Goal: Task Accomplishment & Management: Use online tool/utility

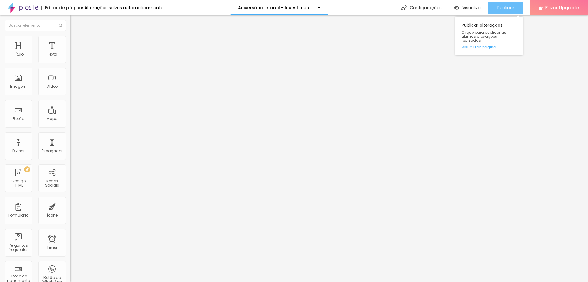
click at [505, 8] on span "Publicar" at bounding box center [506, 7] width 17 height 5
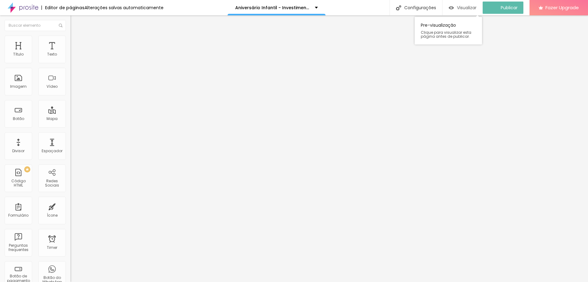
click at [475, 8] on span "Visualizar" at bounding box center [467, 7] width 20 height 5
click at [73, 57] on icon "button" at bounding box center [75, 55] width 4 height 4
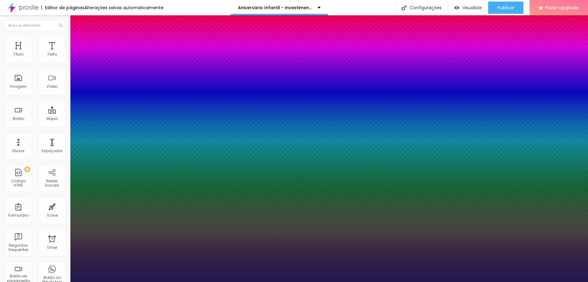
type input "1"
click at [105, 281] on div at bounding box center [294, 282] width 588 height 0
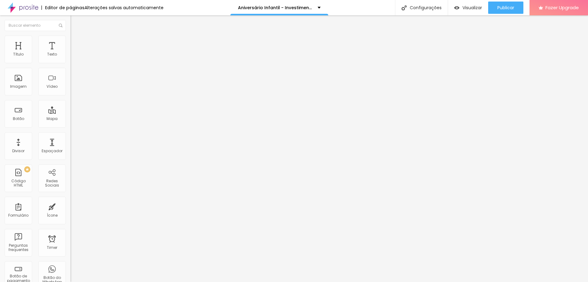
click at [70, 59] on button "button" at bounding box center [74, 55] width 9 height 6
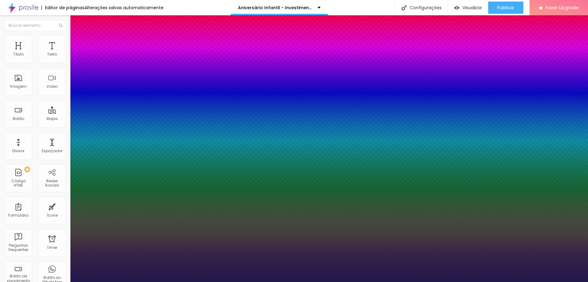
type input "1"
type input "17"
type input "1"
type input "18"
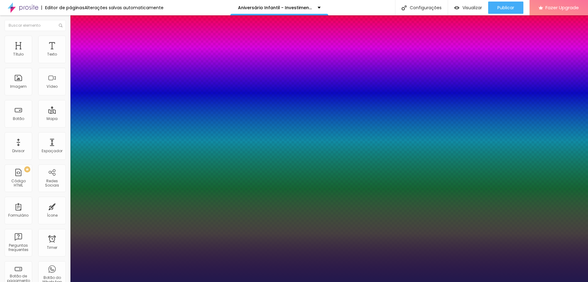
type input "18"
type input "1"
type input "19"
type input "1"
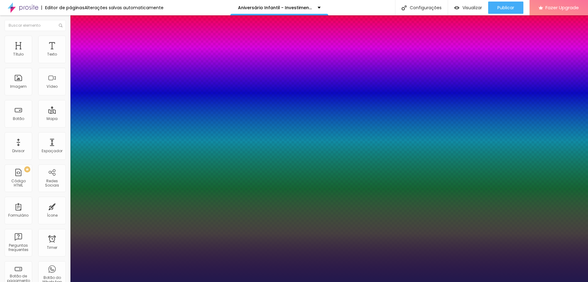
type input "20"
type input "1"
type input "21"
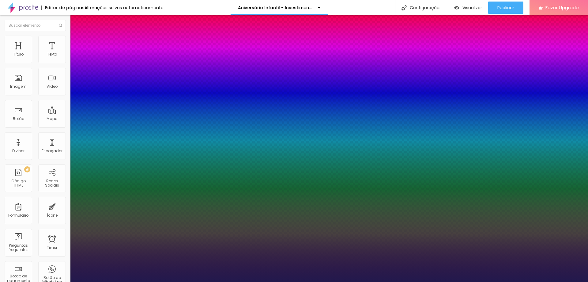
type input "1"
type input "20"
type input "1"
type input "19"
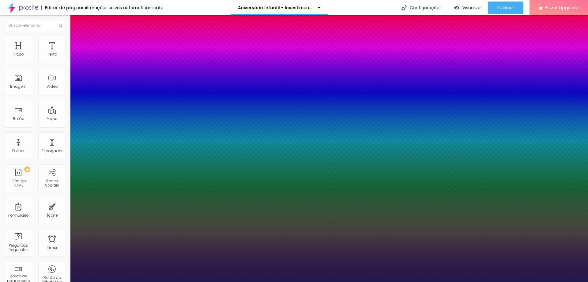
type input "19"
type input "1"
type input "19"
type input "1"
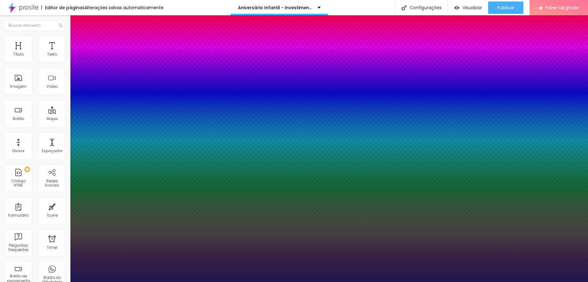
type input "1.4"
type input "1"
type input "1.4"
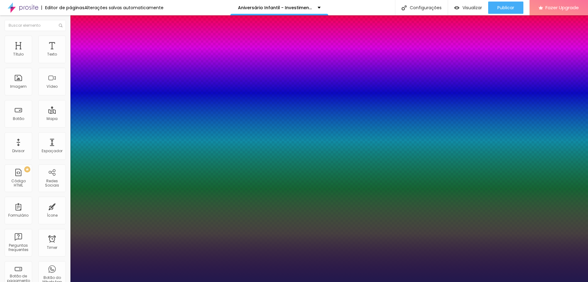
type input "1.5"
type input "1"
type input "1.5"
type input "1.6"
type input "1"
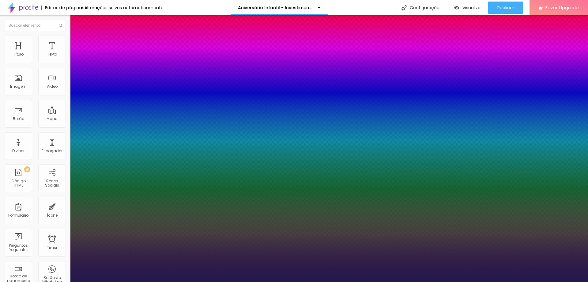
type input "1.6"
type input "1.7"
type input "1"
type input "1.7"
type input "1"
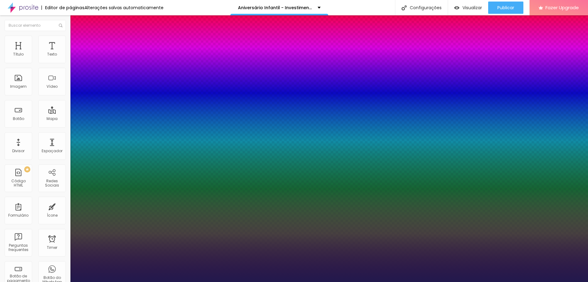
type input "1.6"
type input "1"
type input "1.6"
type input "1.5"
type input "1"
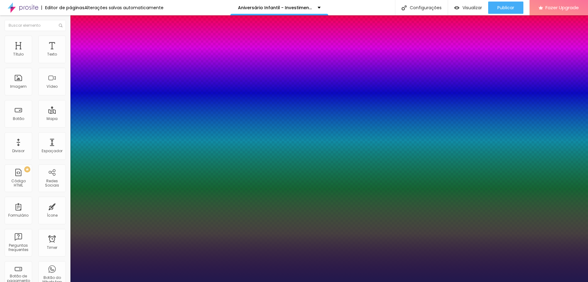
type input "1.5"
type input "1"
select select "Actor-Regular"
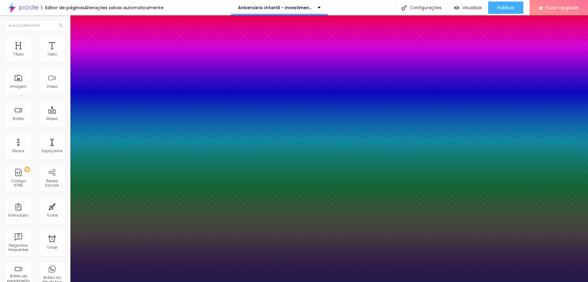
type input "1"
select select "Alegreya"
type input "1"
select select "AlegreyaBlack"
type input "1"
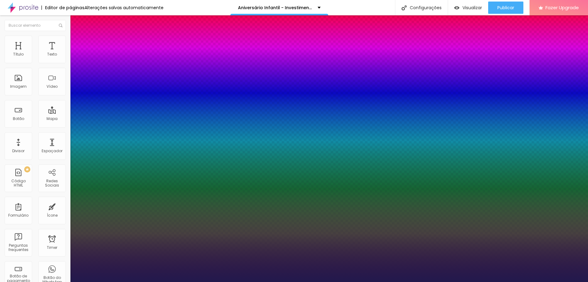
select select "Alice"
type input "1"
select select "[PERSON_NAME]"
type input "1"
select select "Allan-Regular"
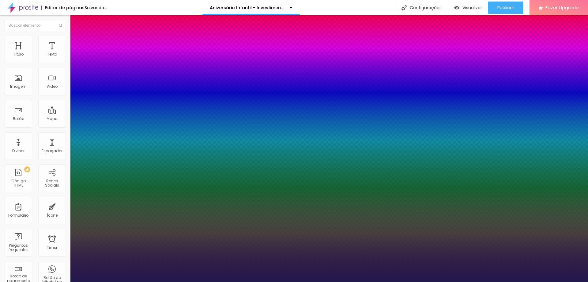
type input "1"
select select "Amaranth"
type input "1"
select select "AmaticaSC"
type input "1"
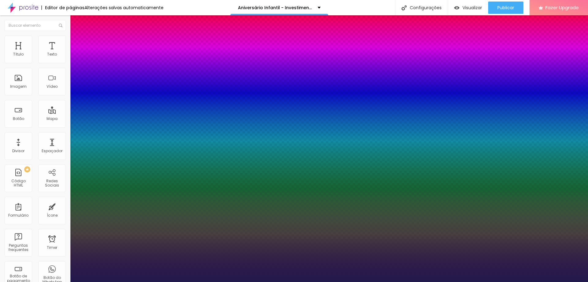
select select "Amaranth"
type input "1"
click at [229, 281] on div at bounding box center [294, 282] width 588 height 0
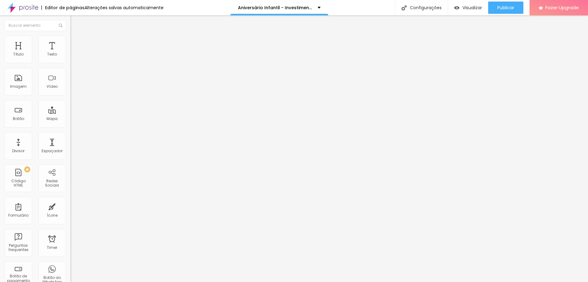
click at [76, 42] on span "Avançado" at bounding box center [86, 39] width 20 height 5
click at [76, 36] on span "Estilo" at bounding box center [81, 33] width 10 height 5
click at [76, 42] on span "Avançado" at bounding box center [86, 39] width 20 height 5
click at [70, 44] on ul "Conteúdo Estilo Avançado" at bounding box center [105, 38] width 70 height 18
click at [76, 42] on span "Estilo" at bounding box center [81, 39] width 10 height 5
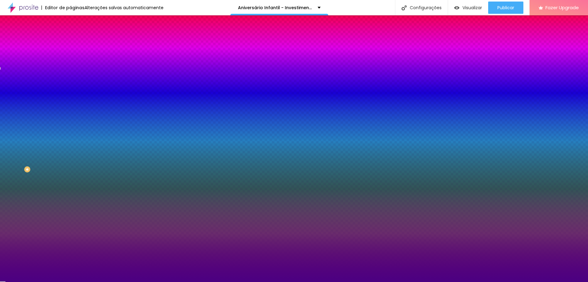
click at [70, 42] on li "Avançado" at bounding box center [105, 45] width 70 height 6
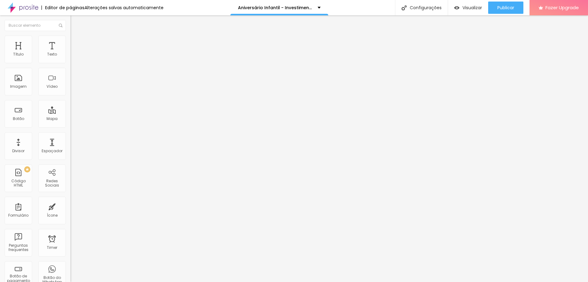
type input "25"
type input "30"
drag, startPoint x: 26, startPoint y: 60, endPoint x: 30, endPoint y: 60, distance: 4.6
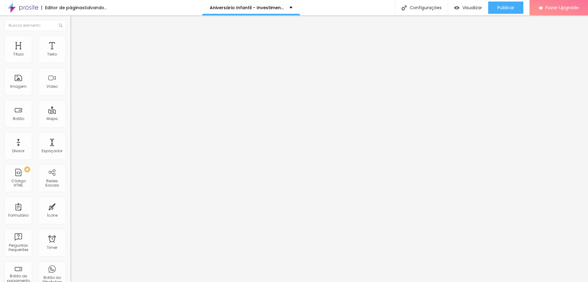
type input "30"
click at [70, 119] on input "range" at bounding box center [90, 121] width 40 height 5
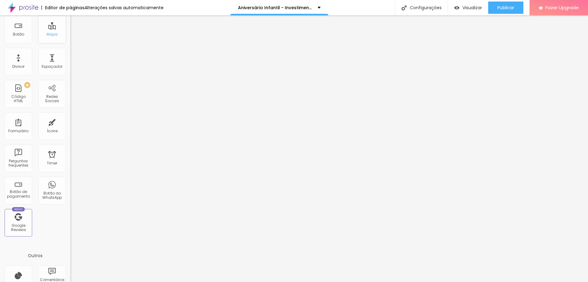
scroll to position [92, 0]
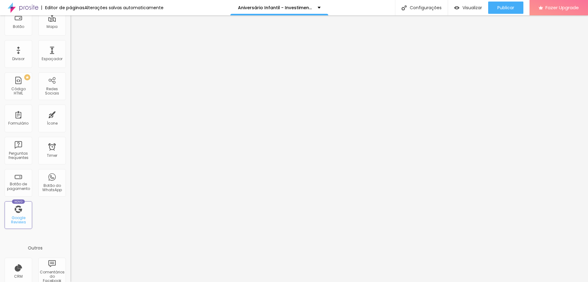
click at [25, 222] on div "Google Reviews" at bounding box center [18, 219] width 24 height 9
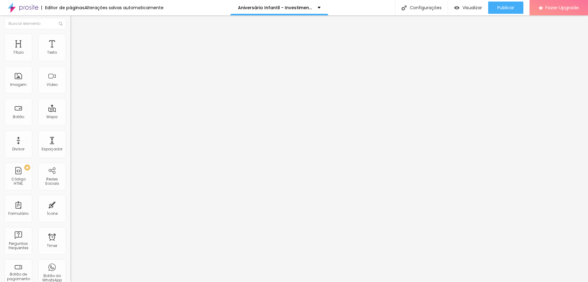
scroll to position [0, 0]
click at [504, 11] on div "Publicar" at bounding box center [506, 8] width 17 height 12
click at [468, 8] on span "Visualizar" at bounding box center [467, 7] width 20 height 5
click at [70, 41] on li "Avançado" at bounding box center [105, 39] width 70 height 6
type input "16"
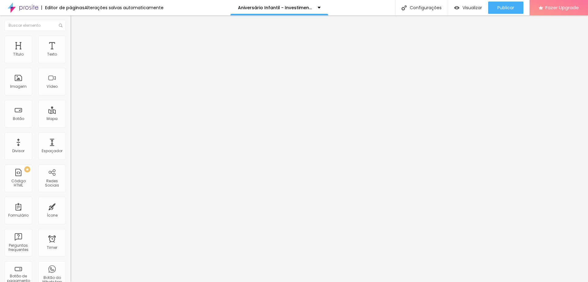
type input "16"
type input "24"
type input "25"
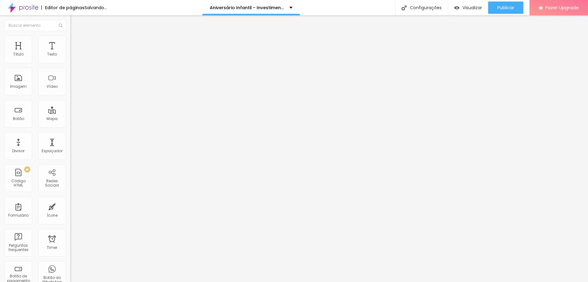
type input "26"
type input "25"
type input "24"
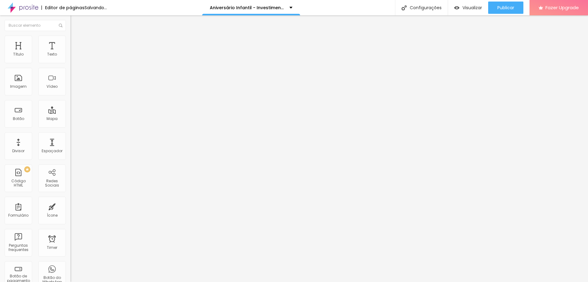
type input "24"
type input "21"
type input "18"
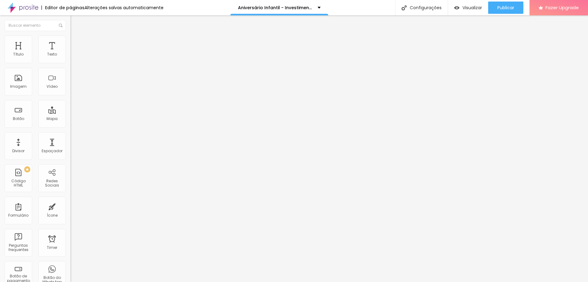
type input "17"
type input "16"
type input "15"
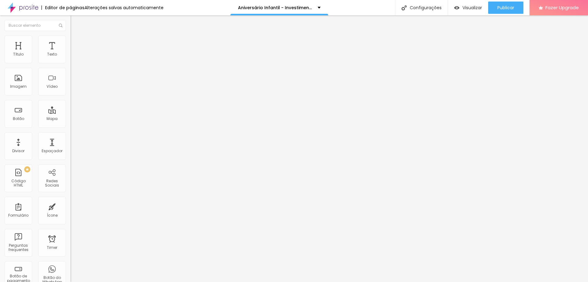
type input "15"
type input "14"
type input "13"
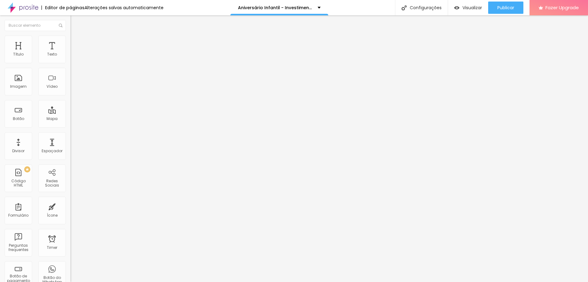
type input "12"
type input "11"
type input "10"
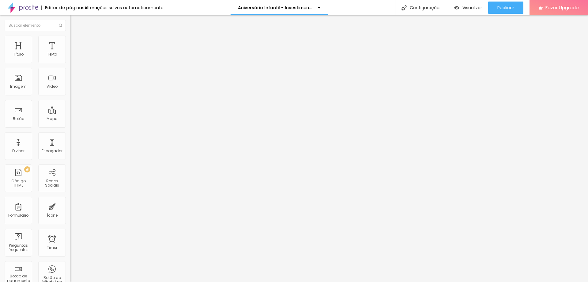
type input "10"
type input "9"
type input "10"
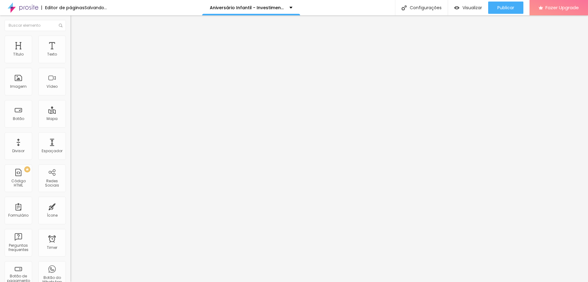
type input "11"
type input "10"
click at [70, 113] on input "range" at bounding box center [90, 115] width 40 height 5
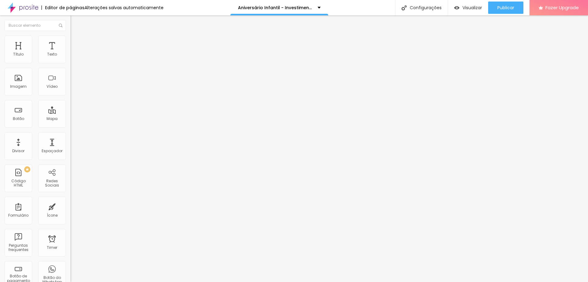
click at [70, 40] on li "Estilo" at bounding box center [105, 39] width 70 height 6
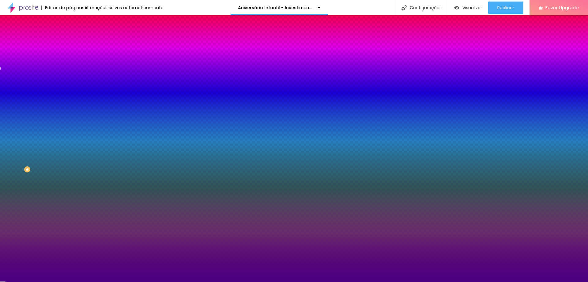
click at [76, 43] on span "Avançado" at bounding box center [86, 45] width 20 height 5
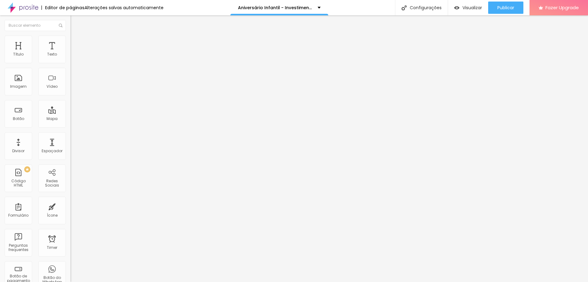
type input "35"
type input "40"
type input "45"
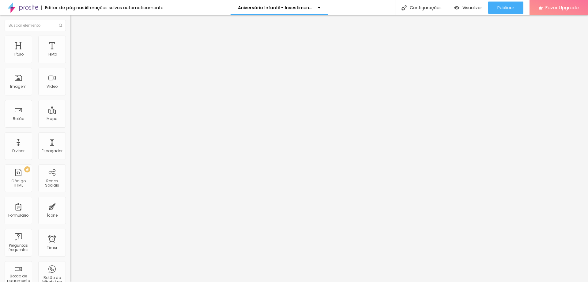
type input "45"
type input "50"
drag, startPoint x: 31, startPoint y: 60, endPoint x: 67, endPoint y: 61, distance: 35.6
type input "50"
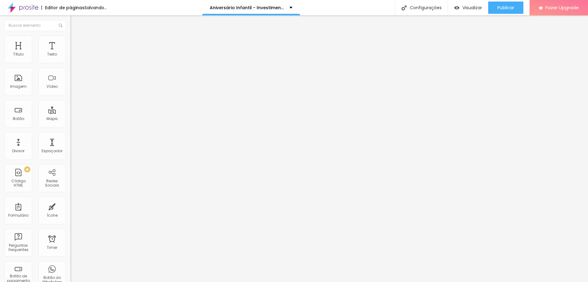
click at [70, 119] on input "range" at bounding box center [90, 121] width 40 height 5
click at [76, 42] on span "Estilo" at bounding box center [81, 39] width 10 height 5
type input "85"
type input "90"
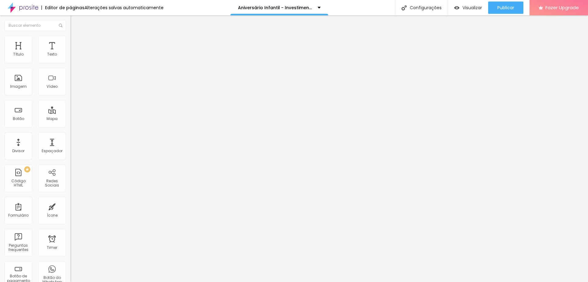
type input "90"
type input "95"
type input "100"
drag, startPoint x: 58, startPoint y: 64, endPoint x: 64, endPoint y: 64, distance: 6.7
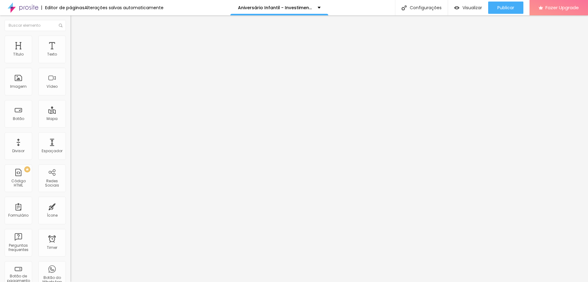
type input "100"
click at [70, 63] on input "range" at bounding box center [90, 60] width 40 height 5
click at [507, 9] on span "Publicar" at bounding box center [506, 7] width 17 height 5
click at [70, 37] on img at bounding box center [73, 39] width 6 height 6
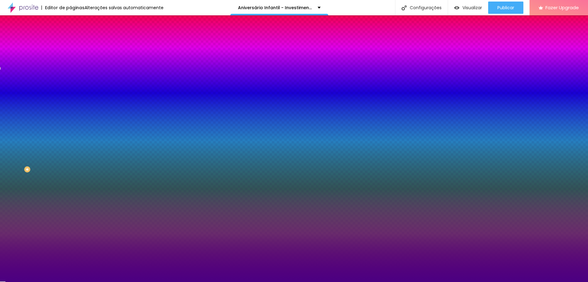
click at [70, 42] on li "Avançado" at bounding box center [105, 45] width 70 height 6
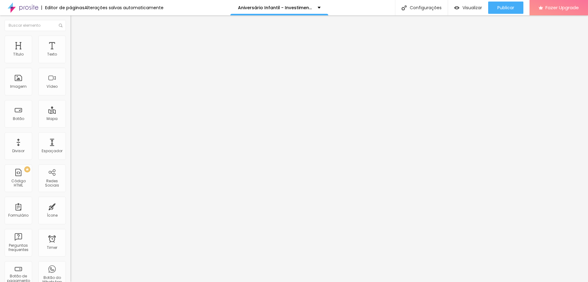
type input "45"
type input "40"
type input "35"
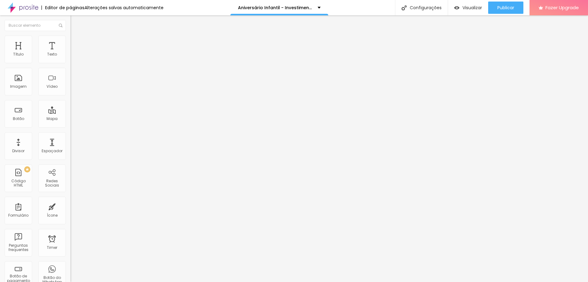
type input "35"
type input "30"
drag, startPoint x: 43, startPoint y: 59, endPoint x: 31, endPoint y: 59, distance: 12.0
type input "30"
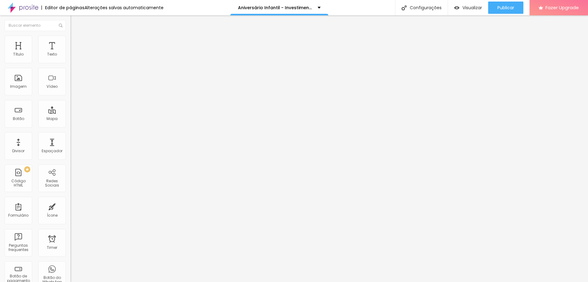
click at [70, 119] on input "range" at bounding box center [90, 121] width 40 height 5
click at [504, 6] on span "Publicar" at bounding box center [506, 7] width 17 height 5
click at [70, 59] on button "button" at bounding box center [74, 55] width 9 height 6
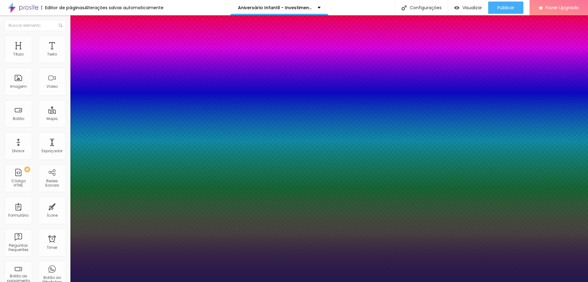
type input "1"
type input "0.5"
type input "9.9"
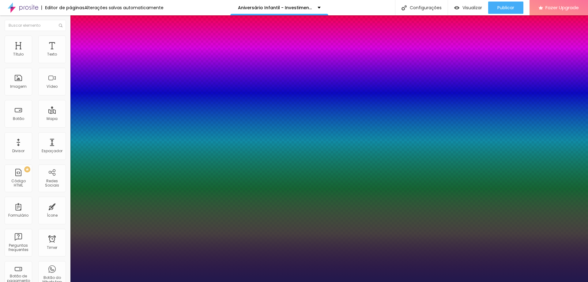
type input "1"
type input "0.5"
type input "9.8"
type input "1"
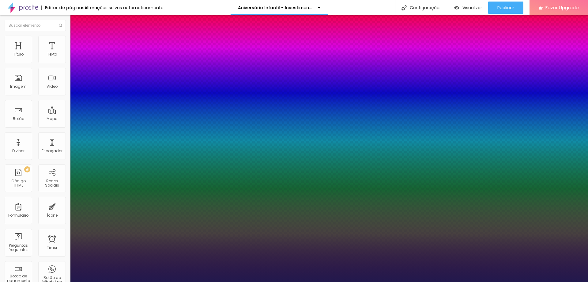
type input "0.5"
type input "9.7"
type input "1"
type input "0.5"
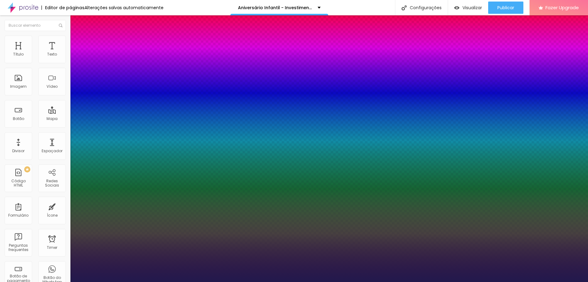
type input "9.6"
type input "1"
type input "0.5"
type input "1"
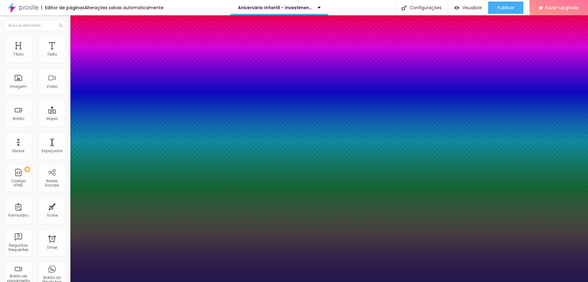
type input "0.5"
type input "9.5"
type input "1"
type input "0.5"
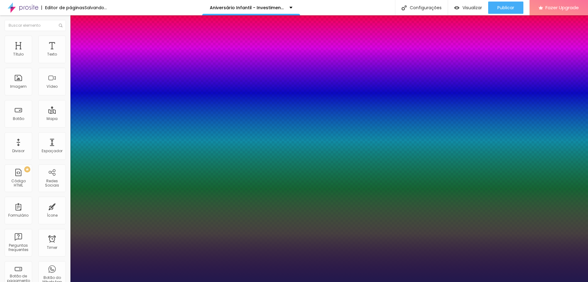
type input "9.4"
type input "1"
type input "0.5"
type input "9.3"
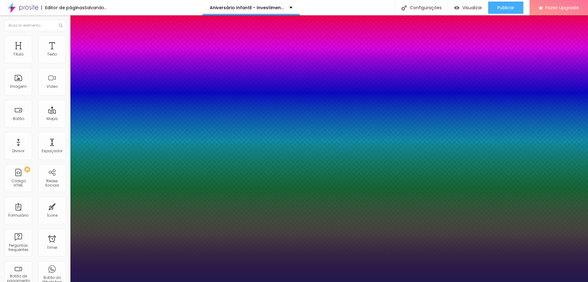
type input "9.3"
type input "1"
type input "0.5"
type input "9.2"
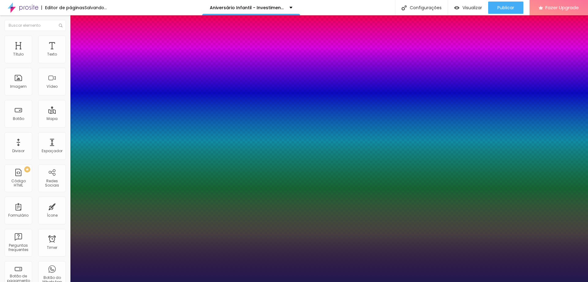
type input "1"
type input "0.5"
type input "9.1"
type input "1"
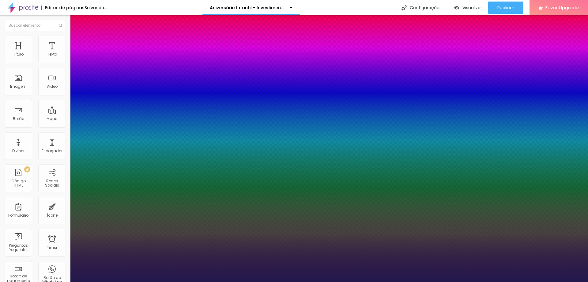
type input "0.5"
type input "9"
type input "1"
type input "0.5"
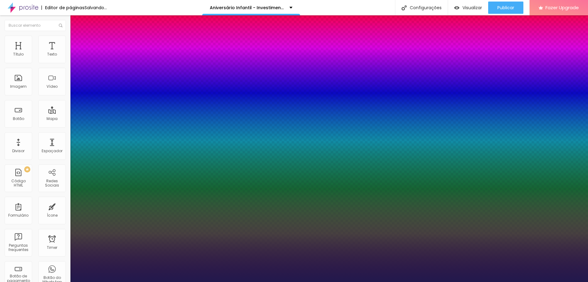
type input "8.9"
type input "1"
type input "0.5"
type input "8.8"
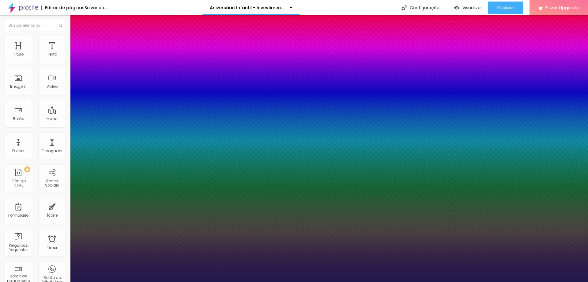
type input "8.8"
type input "1"
type input "0.5"
type input "1"
type input "0.5"
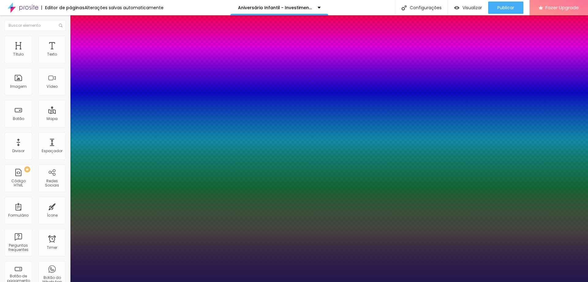
type input "8.7"
type input "1"
type input "0.5"
type input "8.6"
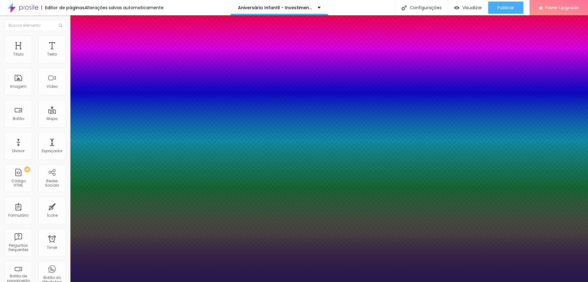
type input "8.6"
type input "1"
type input "0.5"
type input "8.5"
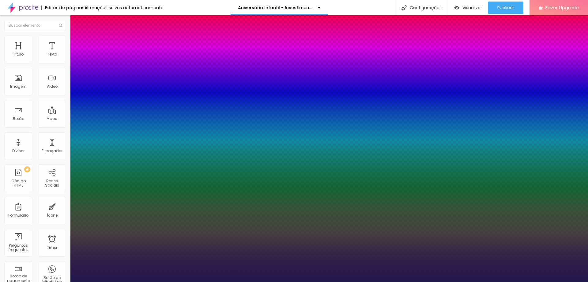
type input "1"
type input "0.5"
click at [164, 281] on div at bounding box center [294, 282] width 588 height 0
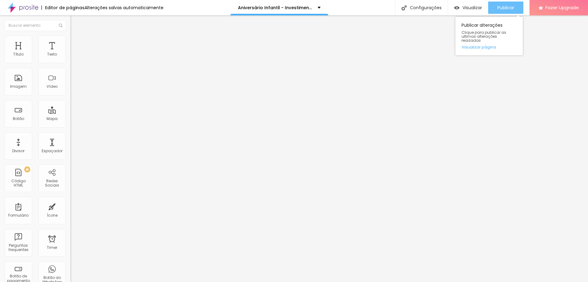
click at [501, 7] on span "Publicar" at bounding box center [506, 7] width 17 height 5
click at [70, 59] on button "button" at bounding box center [74, 55] width 9 height 6
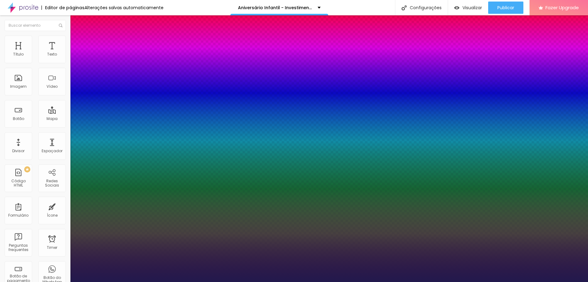
drag, startPoint x: 134, startPoint y: 107, endPoint x: 163, endPoint y: 107, distance: 29.1
click at [168, 281] on div at bounding box center [294, 282] width 588 height 0
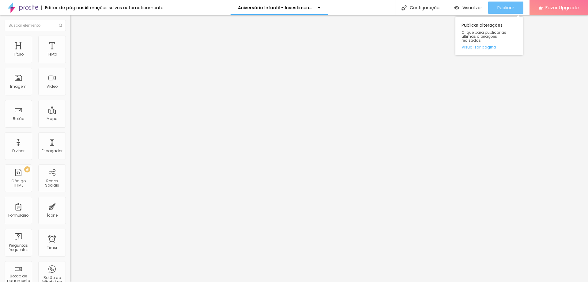
click at [507, 8] on span "Publicar" at bounding box center [506, 7] width 17 height 5
click at [73, 57] on icon "button" at bounding box center [75, 55] width 4 height 4
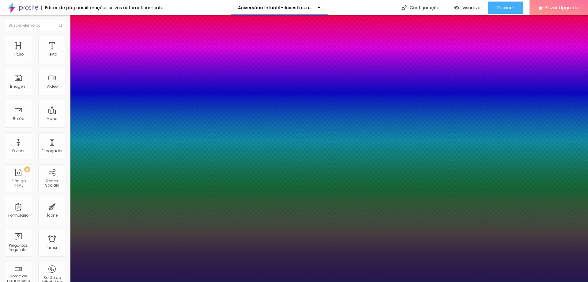
click at [513, 281] on div at bounding box center [294, 282] width 588 height 0
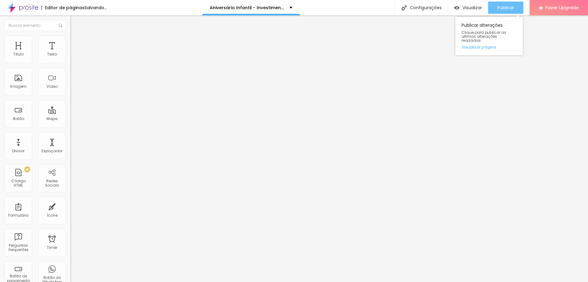
click at [502, 4] on div "Publicar" at bounding box center [506, 8] width 17 height 12
click at [73, 57] on icon "button" at bounding box center [75, 55] width 4 height 4
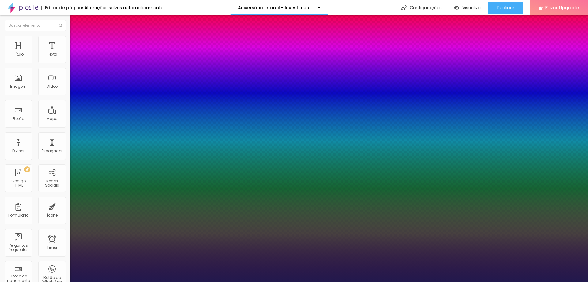
click at [316, 281] on div at bounding box center [294, 282] width 588 height 0
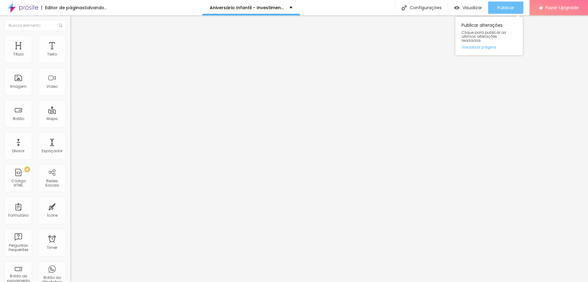
click at [505, 12] on div "Publicar" at bounding box center [506, 8] width 17 height 12
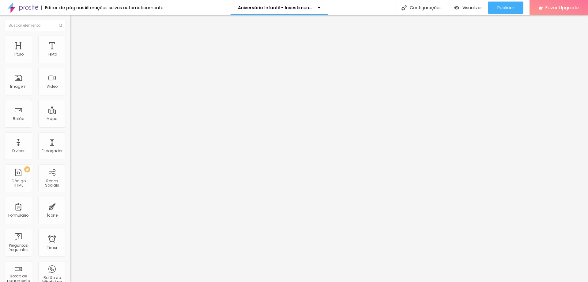
click at [70, 59] on button "button" at bounding box center [74, 55] width 9 height 6
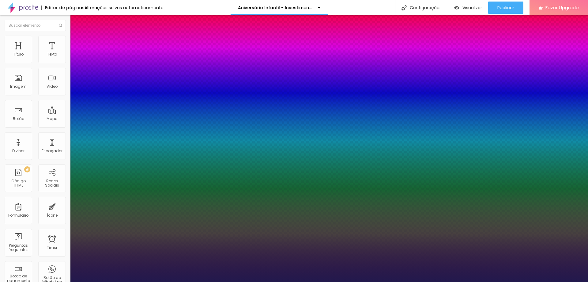
click at [494, 281] on div at bounding box center [294, 282] width 588 height 0
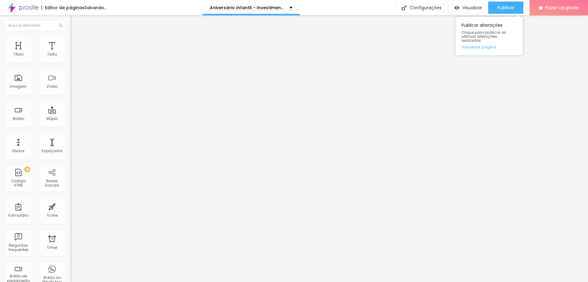
click at [508, 14] on div "Publicar alterações Clique para publicar as ultimas alterações reaizadas Visual…" at bounding box center [489, 34] width 67 height 41
click at [507, 9] on span "Publicar" at bounding box center [506, 7] width 17 height 5
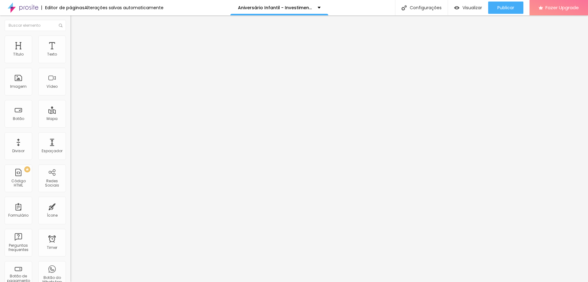
click at [73, 57] on icon "button" at bounding box center [75, 55] width 4 height 4
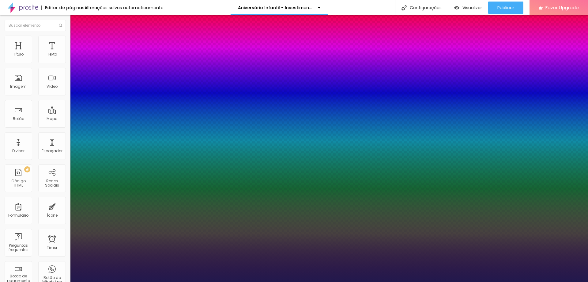
click at [508, 281] on div at bounding box center [294, 282] width 588 height 0
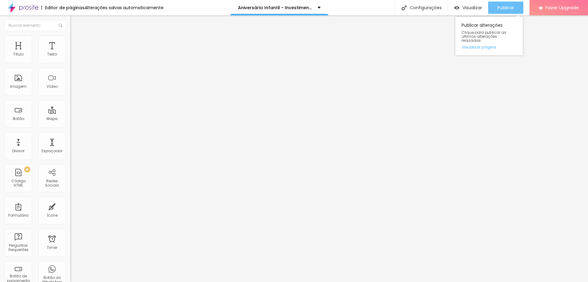
click at [508, 8] on span "Publicar" at bounding box center [506, 7] width 17 height 5
click at [70, 39] on li "Avançado" at bounding box center [105, 39] width 70 height 6
drag, startPoint x: 17, startPoint y: 59, endPoint x: 2, endPoint y: 59, distance: 15.0
click at [70, 113] on input "range" at bounding box center [90, 115] width 40 height 5
click at [76, 42] on span "Avançado" at bounding box center [86, 39] width 20 height 5
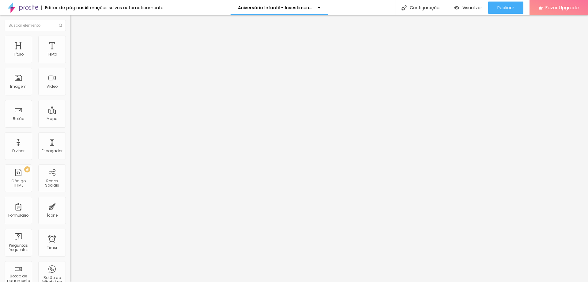
drag, startPoint x: 17, startPoint y: 71, endPoint x: 3, endPoint y: 73, distance: 13.5
click at [70, 200] on input "range" at bounding box center [90, 202] width 40 height 5
click at [509, 4] on div "Publicar" at bounding box center [506, 8] width 17 height 12
click at [76, 42] on span "Avançado" at bounding box center [86, 39] width 20 height 5
click at [70, 205] on input "10" at bounding box center [83, 208] width 26 height 6
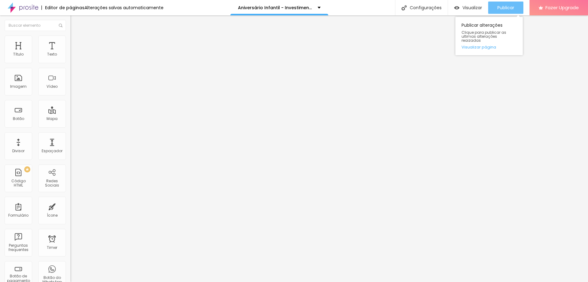
click at [505, 10] on span "Publicar" at bounding box center [506, 7] width 17 height 5
click at [74, 56] on icon "button" at bounding box center [75, 55] width 2 height 2
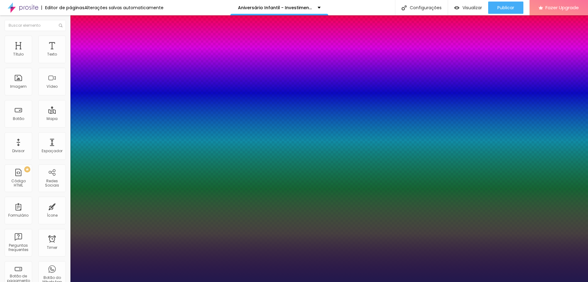
click at [313, 281] on div at bounding box center [294, 282] width 588 height 0
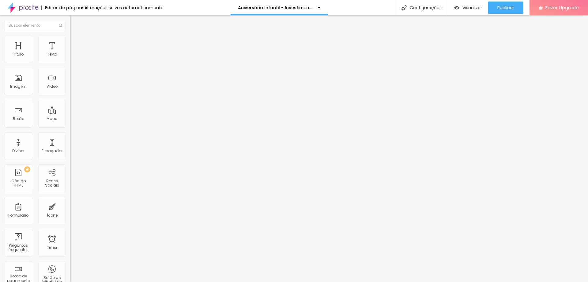
click at [73, 57] on icon "button" at bounding box center [75, 55] width 4 height 4
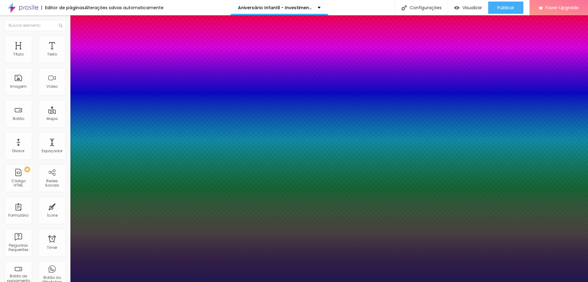
click at [100, 281] on div at bounding box center [294, 282] width 588 height 0
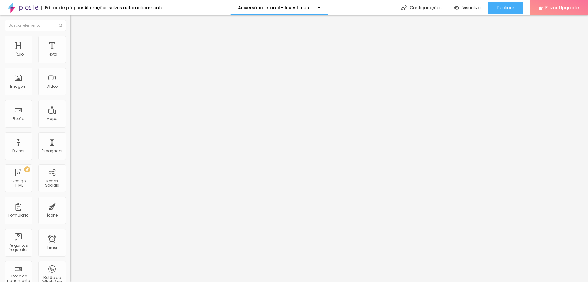
click at [74, 56] on icon "button" at bounding box center [75, 55] width 2 height 2
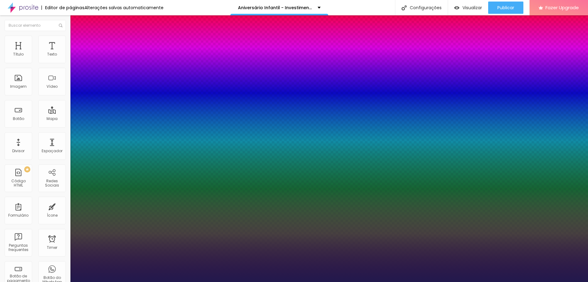
drag, startPoint x: 131, startPoint y: 105, endPoint x: 155, endPoint y: 102, distance: 24.1
click at [154, 104] on body "Editor de páginas Alterações [PERSON_NAME] automaticamente Aniversário Infantil…" at bounding box center [294, 141] width 588 height 282
click at [529, 281] on div at bounding box center [294, 282] width 588 height 0
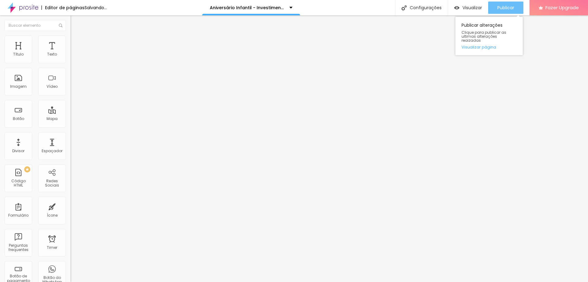
click at [504, 8] on span "Publicar" at bounding box center [506, 7] width 17 height 5
click at [501, 9] on span "Publicar" at bounding box center [506, 7] width 17 height 5
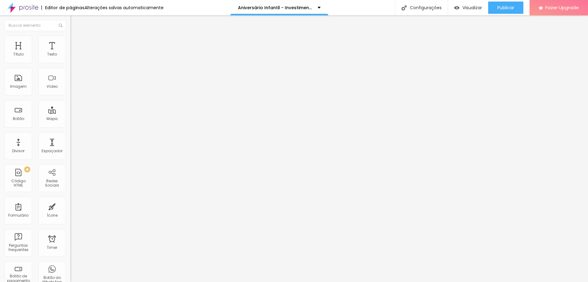
click at [70, 45] on li "Avançado" at bounding box center [105, 43] width 70 height 6
click at [70, 123] on input "20" at bounding box center [83, 126] width 26 height 6
click at [70, 210] on input "20" at bounding box center [83, 213] width 26 height 6
click at [70, 123] on input "30" at bounding box center [83, 126] width 26 height 6
click at [70, 210] on input "30" at bounding box center [83, 213] width 26 height 6
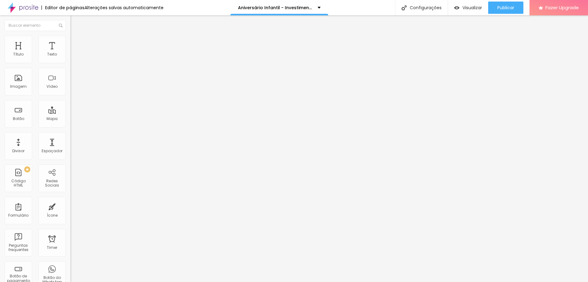
click at [76, 47] on span "Avançado" at bounding box center [86, 44] width 20 height 5
click at [76, 41] on span "Conteúdo" at bounding box center [85, 38] width 19 height 5
click at [70, 64] on img at bounding box center [72, 63] width 4 height 4
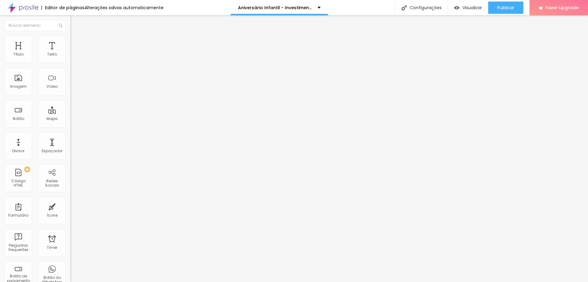
click at [500, 9] on span "Publicar" at bounding box center [506, 7] width 17 height 5
click at [70, 64] on img at bounding box center [72, 63] width 4 height 4
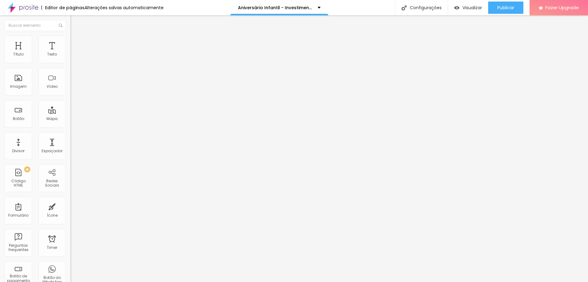
drag, startPoint x: 370, startPoint y: 259, endPoint x: 373, endPoint y: 258, distance: 3.1
click at [508, 7] on span "Publicar" at bounding box center [506, 7] width 17 height 5
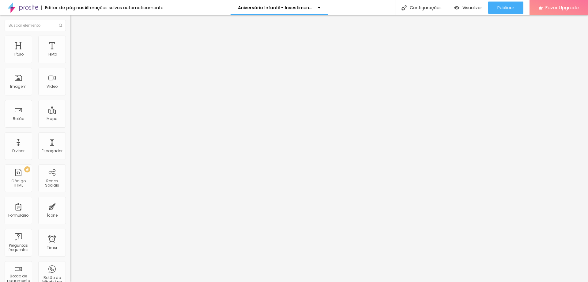
click at [75, 27] on img "button" at bounding box center [77, 24] width 4 height 5
click at [70, 37] on li "Estilo" at bounding box center [105, 39] width 70 height 6
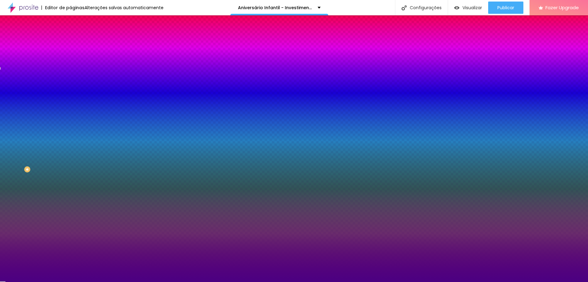
click at [70, 89] on input "#4B0082" at bounding box center [107, 86] width 74 height 6
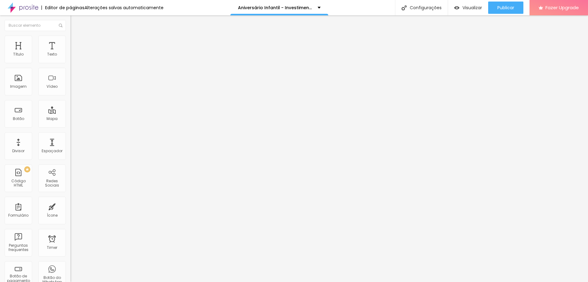
click at [70, 39] on img at bounding box center [73, 39] width 6 height 6
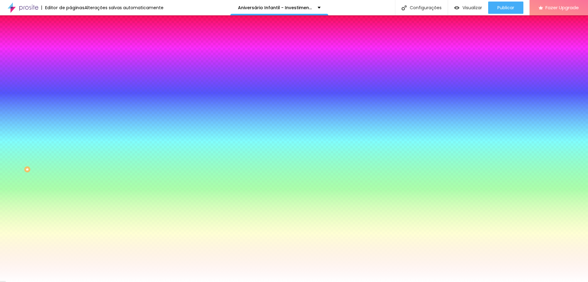
click at [70, 89] on input "#FFFFFF" at bounding box center [107, 86] width 74 height 6
paste input "4B0082"
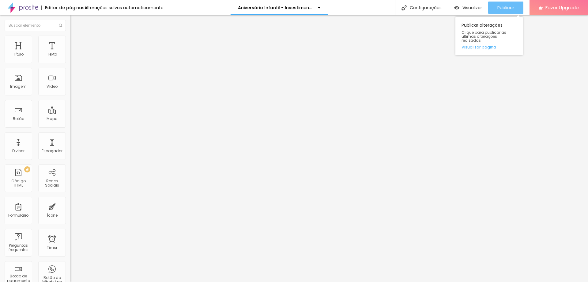
click at [509, 9] on span "Publicar" at bounding box center [506, 7] width 17 height 5
click at [507, 9] on span "Publicar" at bounding box center [506, 7] width 17 height 5
click at [70, 42] on li "Avançado" at bounding box center [105, 45] width 70 height 6
click at [70, 42] on ul "Conteúdo Estilo Avançado" at bounding box center [105, 38] width 70 height 18
click at [70, 42] on li "Avançado" at bounding box center [105, 45] width 70 height 6
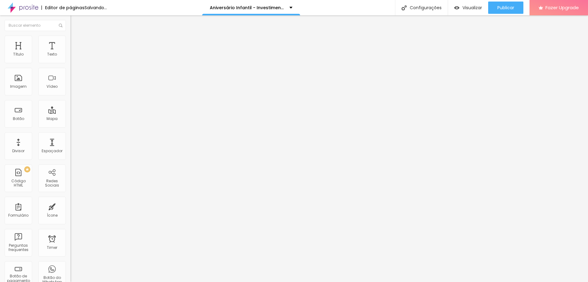
drag, startPoint x: 25, startPoint y: 60, endPoint x: 10, endPoint y: 61, distance: 15.0
click at [70, 119] on input "range" at bounding box center [90, 121] width 40 height 5
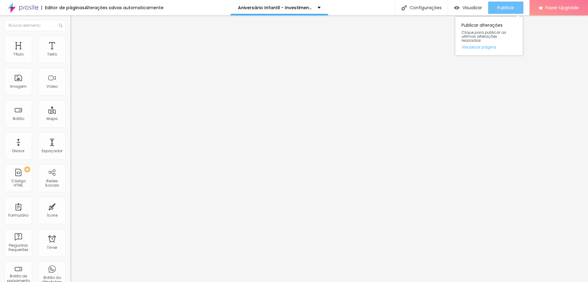
click at [506, 11] on div "Publicar" at bounding box center [506, 8] width 17 height 12
click at [73, 57] on icon "button" at bounding box center [73, 56] width 1 height 1
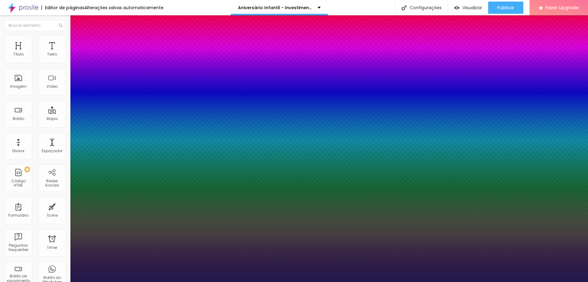
click at [294, 281] on div at bounding box center [294, 282] width 588 height 0
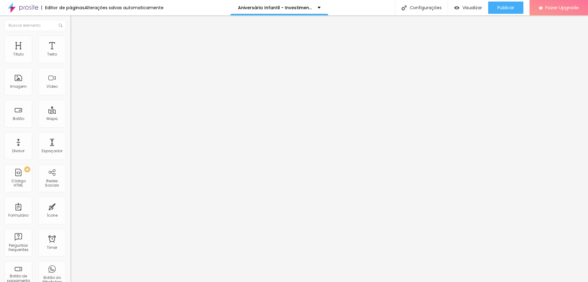
click at [74, 56] on icon "button" at bounding box center [75, 55] width 2 height 2
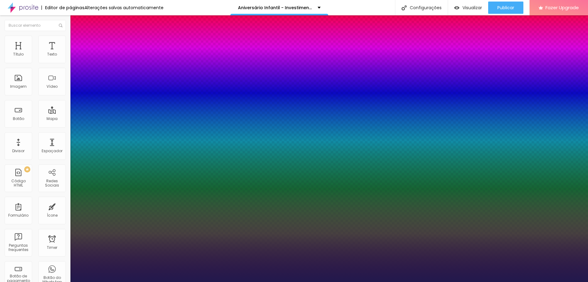
click at [99, 281] on div at bounding box center [294, 282] width 588 height 0
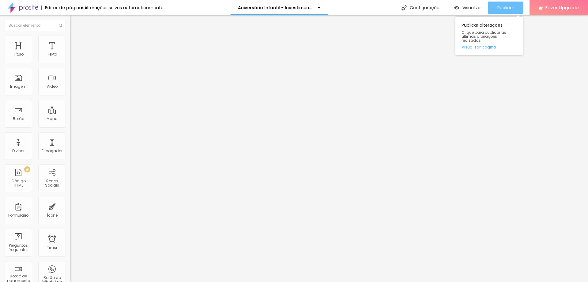
click at [505, 9] on span "Publicar" at bounding box center [506, 7] width 17 height 5
click at [508, 8] on span "Publicar" at bounding box center [506, 7] width 17 height 5
click at [75, 24] on img "button" at bounding box center [77, 22] width 5 height 5
click at [70, 42] on li "Avançado" at bounding box center [105, 43] width 70 height 6
click at [70, 43] on img at bounding box center [73, 43] width 6 height 6
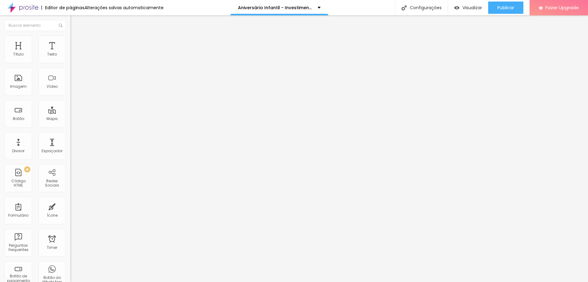
drag, startPoint x: 61, startPoint y: 66, endPoint x: 56, endPoint y: 66, distance: 5.5
click at [70, 123] on input "20" at bounding box center [83, 126] width 26 height 6
drag, startPoint x: 63, startPoint y: 78, endPoint x: 58, endPoint y: 77, distance: 4.6
click at [70, 210] on input "20" at bounding box center [83, 213] width 26 height 6
click at [504, 7] on span "Publicar" at bounding box center [506, 7] width 17 height 5
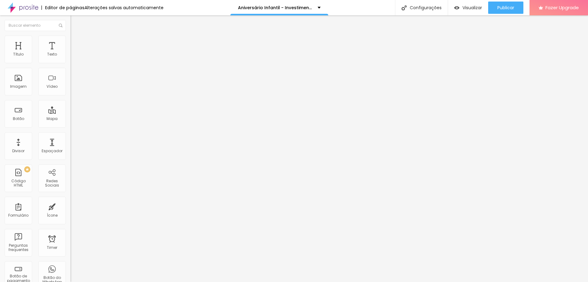
click at [70, 37] on li "Avançado" at bounding box center [105, 39] width 70 height 6
click at [76, 41] on span "Avançado" at bounding box center [86, 39] width 20 height 5
click at [70, 38] on img at bounding box center [73, 39] width 6 height 6
click at [70, 35] on img at bounding box center [73, 32] width 6 height 6
click at [73, 57] on icon "button" at bounding box center [75, 55] width 4 height 4
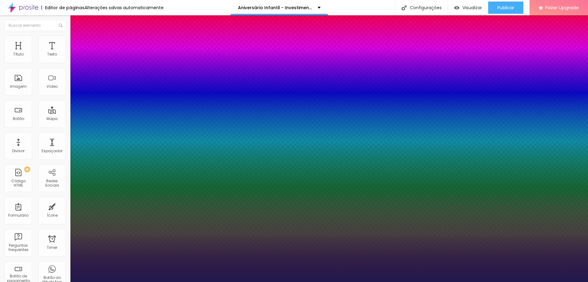
click at [462, 281] on div at bounding box center [294, 282] width 588 height 0
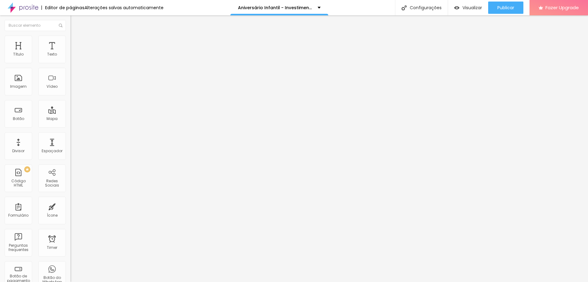
click at [70, 59] on button "button" at bounding box center [74, 55] width 9 height 6
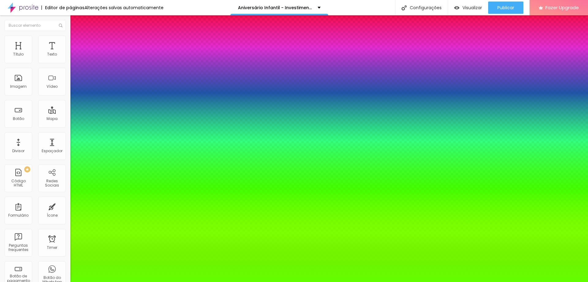
drag, startPoint x: 132, startPoint y: 119, endPoint x: 163, endPoint y: 121, distance: 31.0
click at [163, 121] on body "Editor de páginas Alterações [PERSON_NAME] automaticamente Aniversário Infantil…" at bounding box center [294, 141] width 588 height 282
click at [208, 281] on div at bounding box center [294, 282] width 588 height 0
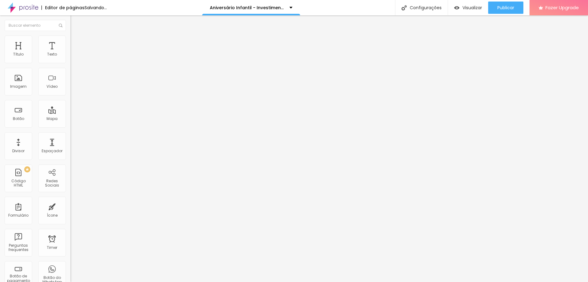
click at [73, 57] on icon "button" at bounding box center [75, 55] width 4 height 4
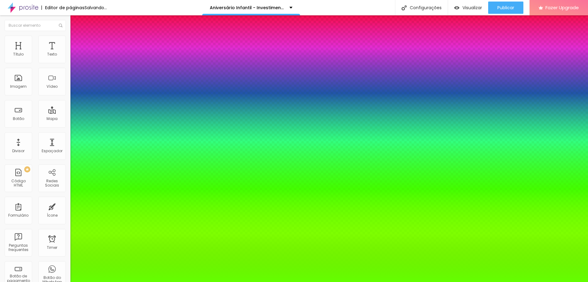
drag, startPoint x: 118, startPoint y: 119, endPoint x: 99, endPoint y: 114, distance: 19.5
click at [204, 281] on div at bounding box center [294, 282] width 588 height 0
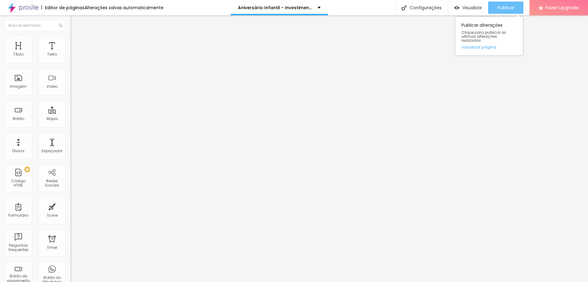
click at [510, 10] on span "Publicar" at bounding box center [506, 7] width 17 height 5
click at [70, 39] on img at bounding box center [73, 39] width 6 height 6
click at [512, 9] on span "Publicar" at bounding box center [506, 7] width 17 height 5
click at [70, 64] on img at bounding box center [72, 63] width 4 height 4
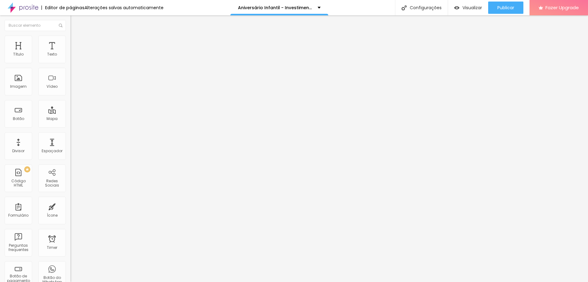
click at [70, 64] on img at bounding box center [72, 63] width 4 height 4
